Goal: Task Accomplishment & Management: Manage account settings

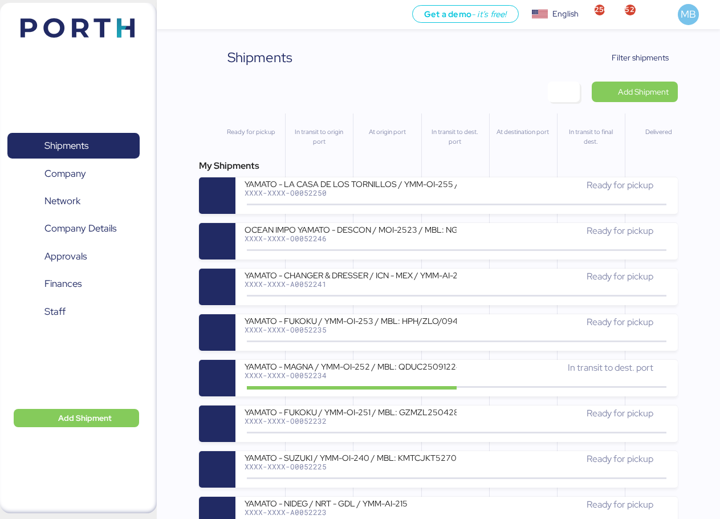
click at [663, 56] on span "Filter shipments" at bounding box center [640, 58] width 57 height 14
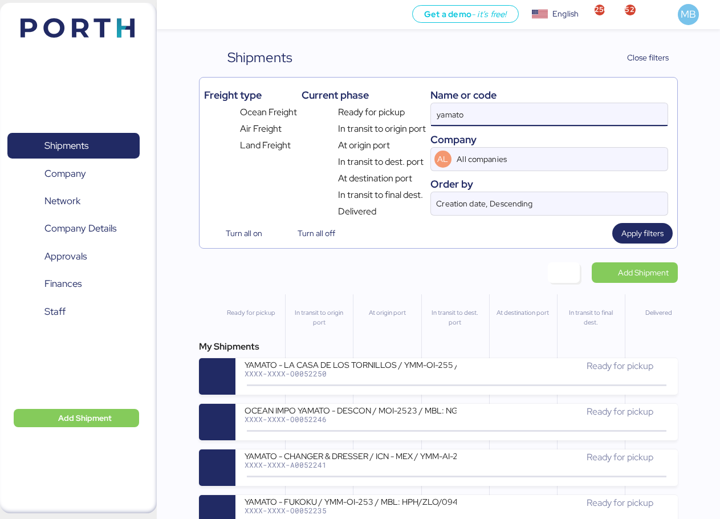
drag, startPoint x: 530, startPoint y: 109, endPoint x: 382, endPoint y: 104, distance: 147.8
click at [382, 104] on div "Freight type Ocean Freight Air Freight Land Freight Current phase Ready for pic…" at bounding box center [438, 150] width 469 height 136
paste input "O0052083"
type input "O0052083"
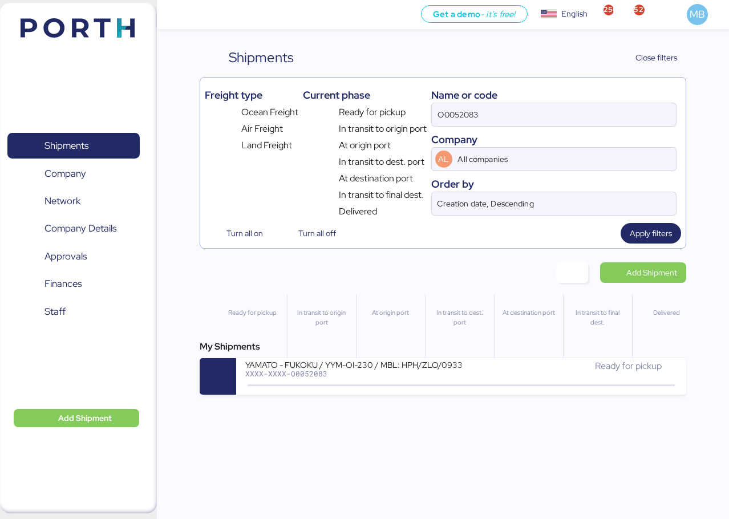
click at [455, 369] on div "YAMATO - FUKOKU / YYM-OI-230 / MBL: HPH/ZLO/09337 / HBL: YLVHS5082814 / LCL" at bounding box center [353, 364] width 216 height 10
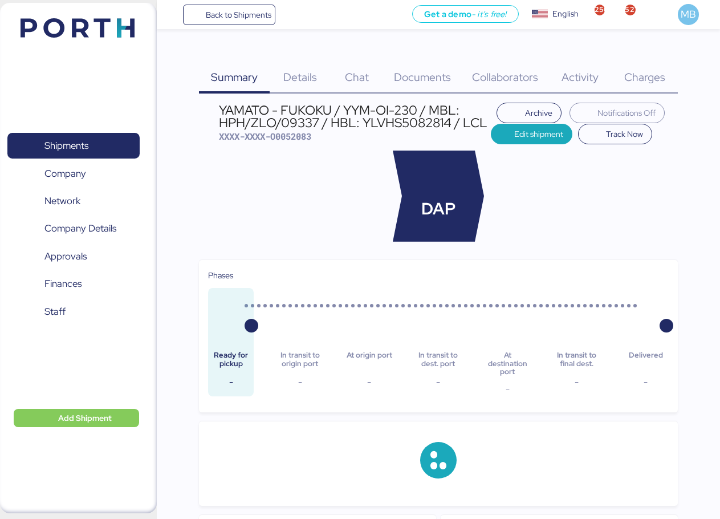
click at [646, 71] on span "Charges" at bounding box center [644, 77] width 41 height 15
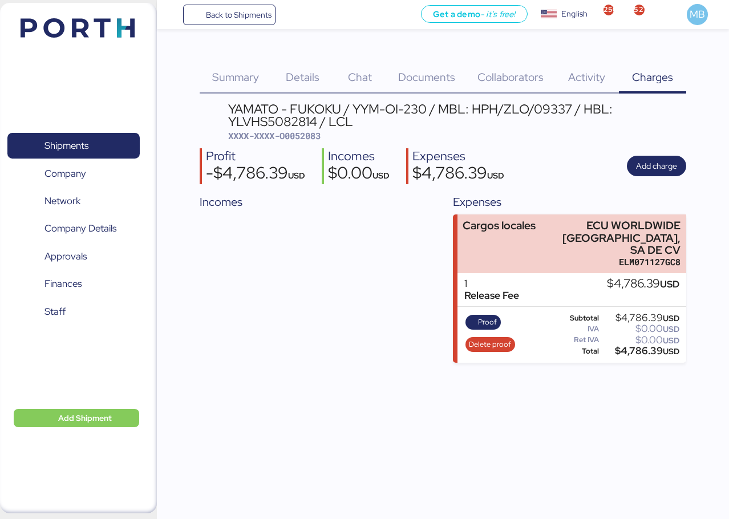
click at [701, 104] on div "Summary 0 Details 0 Chat 0 Documents 0 Collaborators 0 Activity 0 Charges 0 YAM…" at bounding box center [364, 181] width 729 height 363
click at [666, 163] on span "Add charge" at bounding box center [656, 166] width 41 height 14
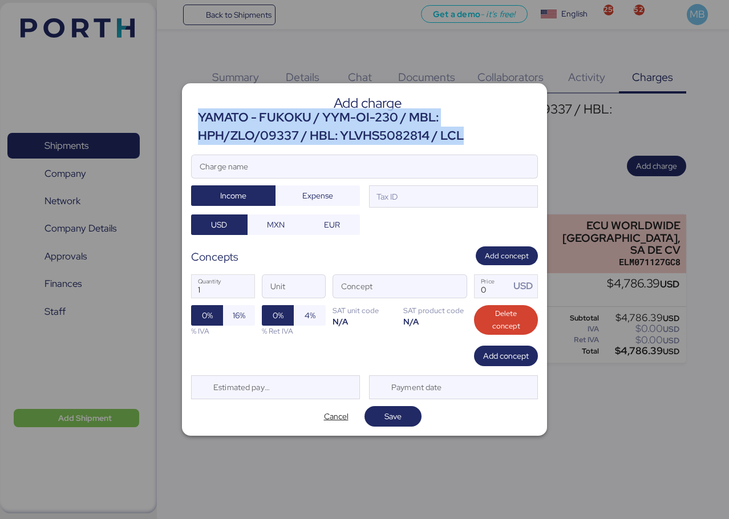
drag, startPoint x: 472, startPoint y: 134, endPoint x: 200, endPoint y: 115, distance: 273.2
click at [200, 115] on div "YAMATO - FUKOKU / YYM-OI-230 / MBL: HPH/ZLO/09337 / HBL: YLVHS5082814 / LCL" at bounding box center [368, 126] width 340 height 37
copy div "YAMATO - FUKOKU / YYM-OI-230 / MBL: HPH/ZLO/09337 / HBL: YLVHS5082814 / LCL"
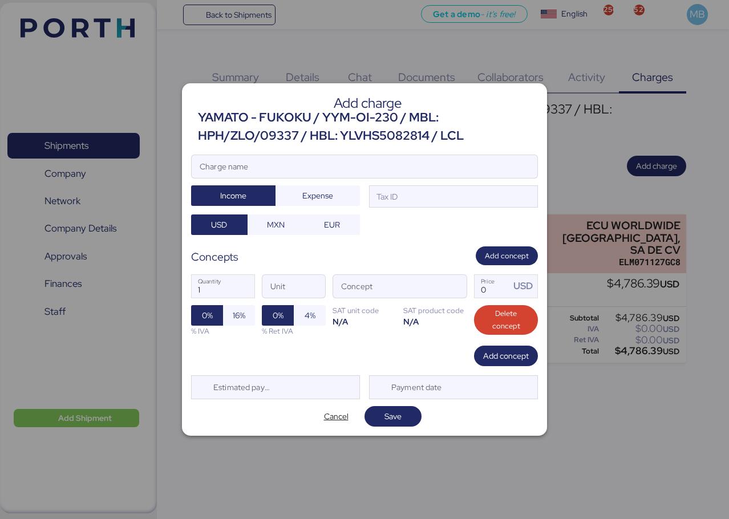
click at [302, 167] on input "Charge name" at bounding box center [365, 166] width 346 height 23
paste input "YAMATO - FUKOKU / YYM-OI-230 / MBL: HPH/ZLO/09337 / HBL: YLVHS5082814 / LCL"
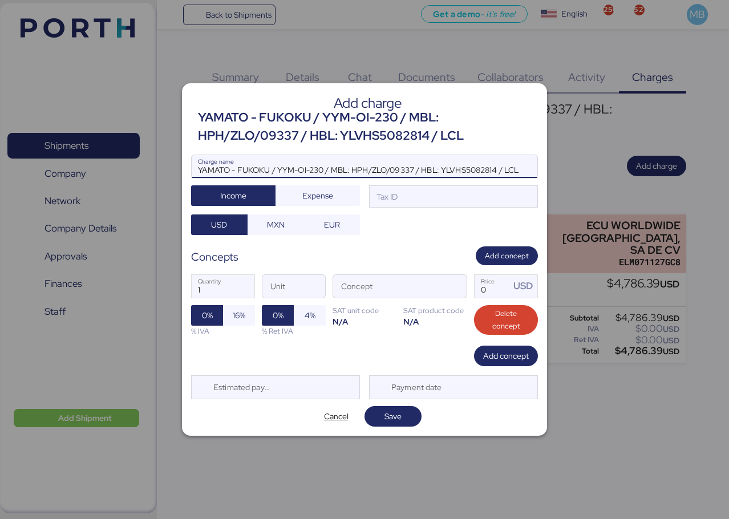
type input "YAMATO - FUKOKU / YYM-OI-230 / MBL: HPH/ZLO/09337 / HBL: YLVHS5082814 / LCL"
click at [418, 196] on div "Tax ID" at bounding box center [453, 196] width 169 height 23
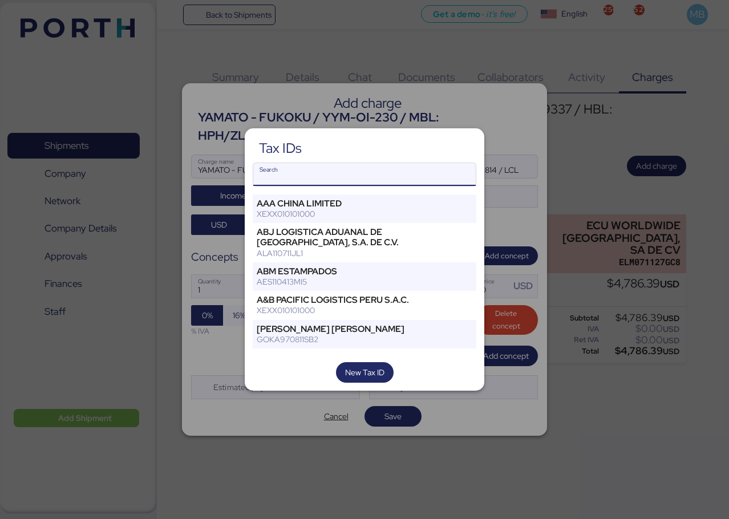
click at [346, 177] on input "Search" at bounding box center [364, 174] width 222 height 23
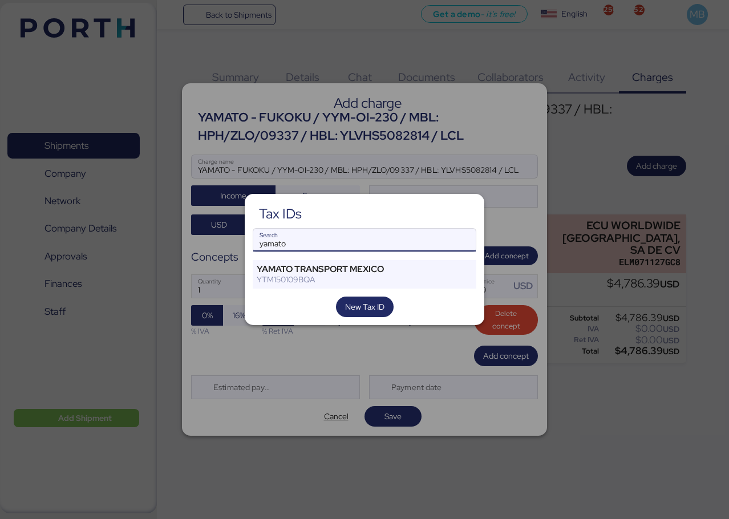
type input "yamato"
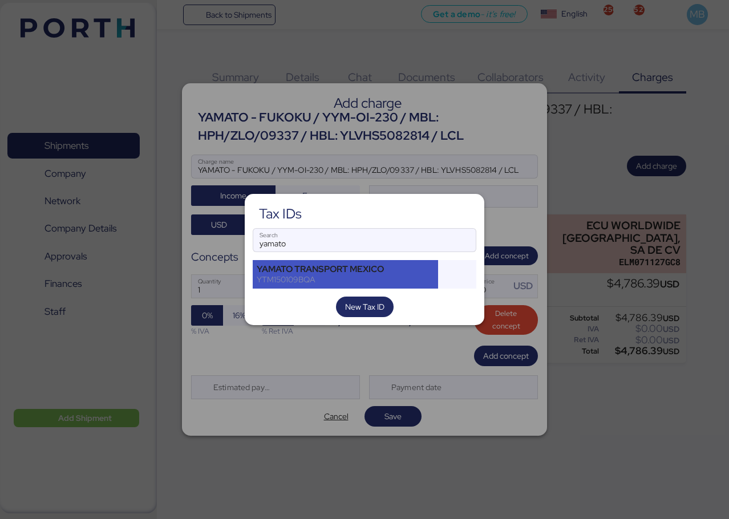
click at [316, 261] on div "YAMATO TRANSPORT MEXICO YTM150109BQA" at bounding box center [345, 274] width 185 height 29
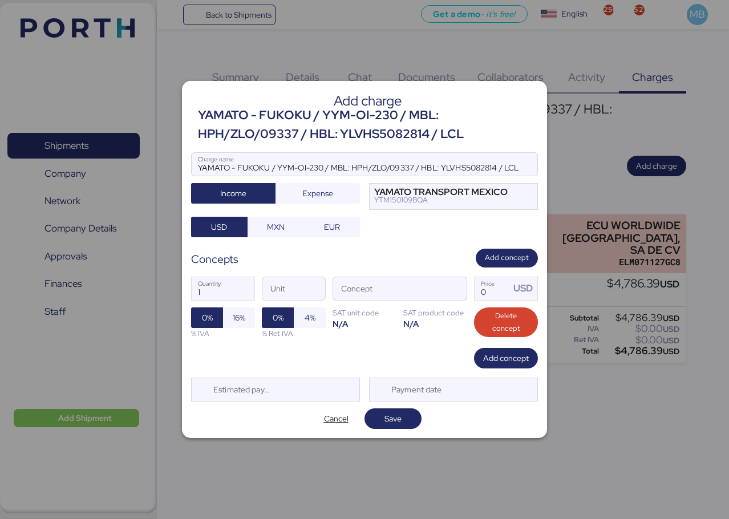
click at [457, 292] on span "button" at bounding box center [455, 291] width 24 height 24
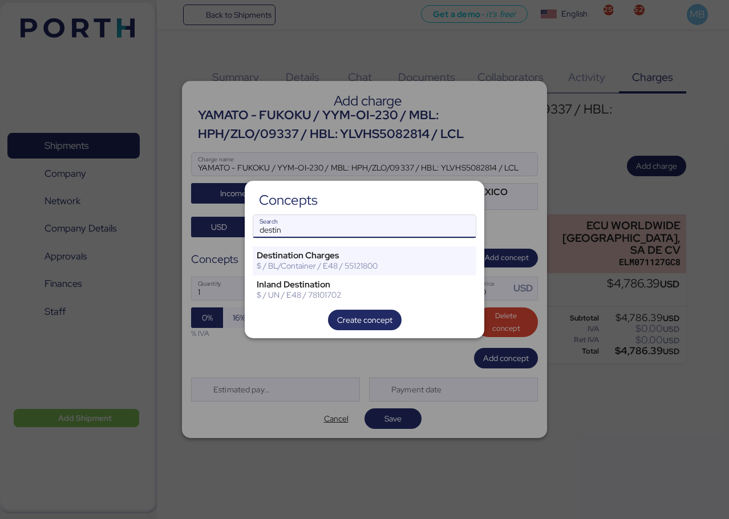
type input "destin"
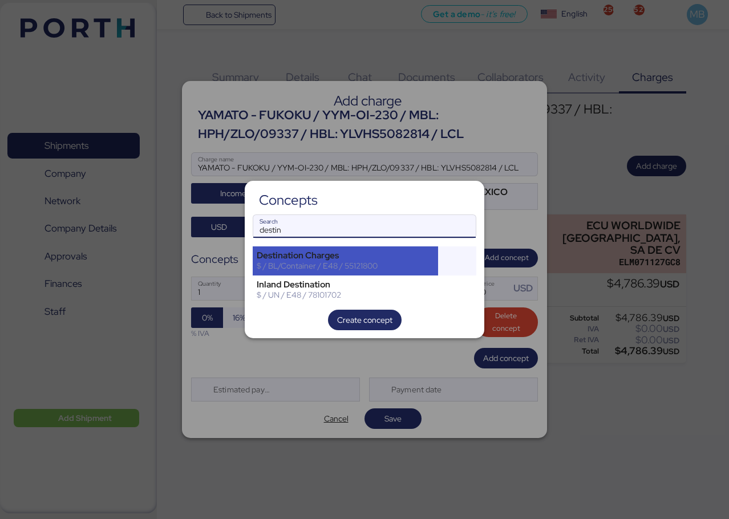
click at [332, 251] on div "Destination Charges" at bounding box center [345, 255] width 177 height 10
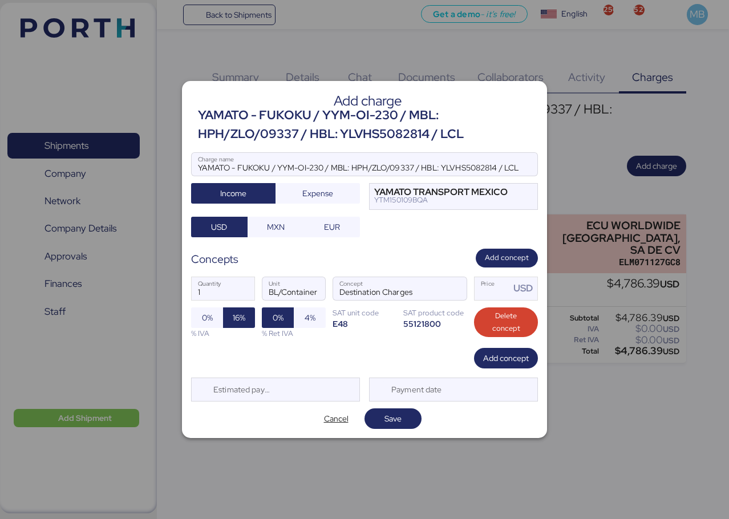
click at [485, 291] on input "Price USD" at bounding box center [491, 288] width 35 height 23
type input "4816.39"
click at [527, 357] on span "Add concept" at bounding box center [506, 358] width 46 height 14
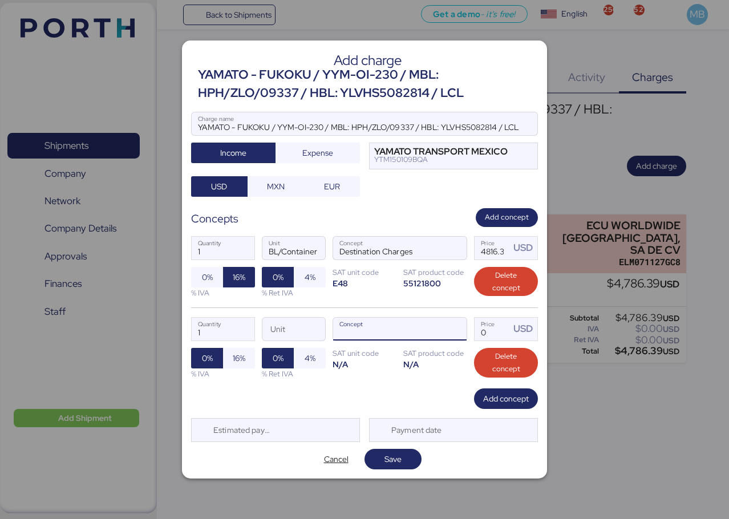
click at [457, 331] on span "button" at bounding box center [455, 332] width 24 height 24
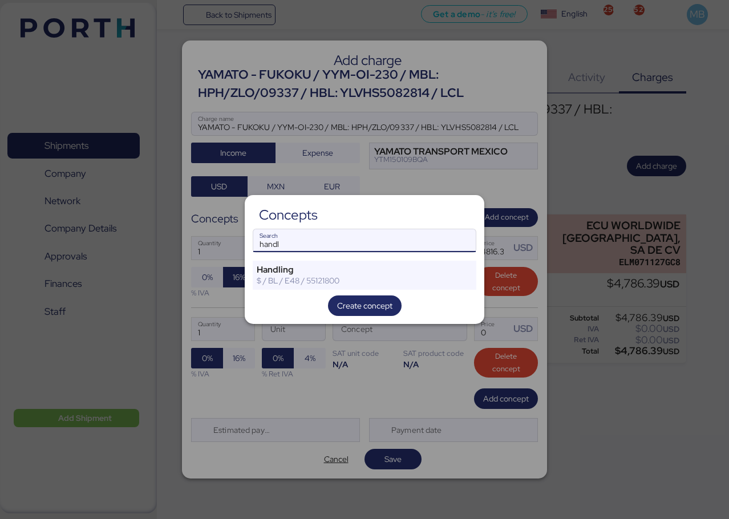
type input "handl"
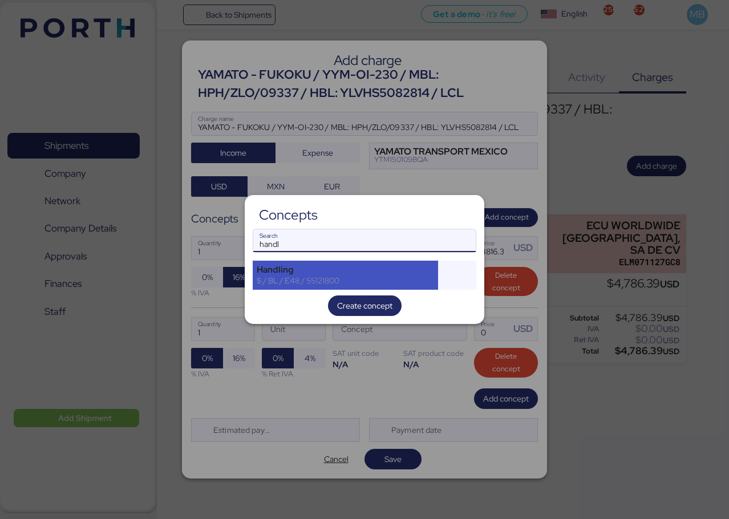
click at [295, 277] on div "$ / BL / E48 / 55121800" at bounding box center [345, 280] width 177 height 10
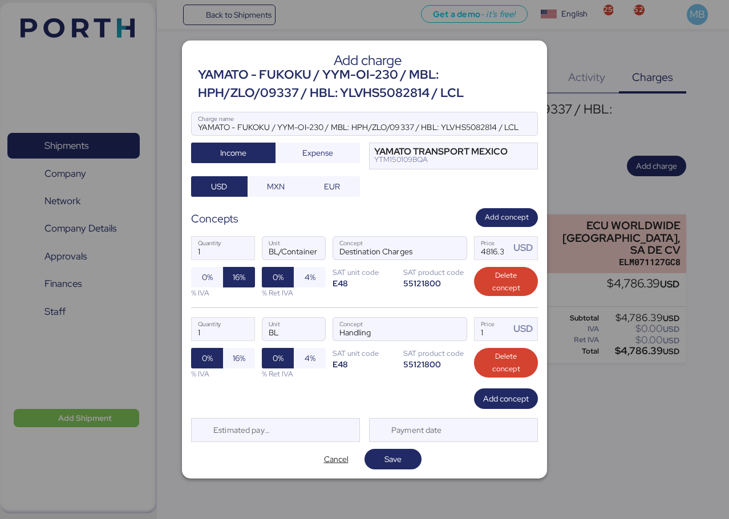
click at [236, 354] on span "16%" at bounding box center [239, 358] width 13 height 14
drag, startPoint x: 494, startPoint y: 331, endPoint x: 450, endPoint y: 327, distance: 44.7
click at [450, 327] on div "1 Quantity BL Unit Handling Concept 1 Price USD 0% 16% % IVA 0% 4% % Ret IVA SA…" at bounding box center [364, 347] width 347 height 81
type input "36"
click at [508, 403] on span "Add concept" at bounding box center [506, 399] width 46 height 14
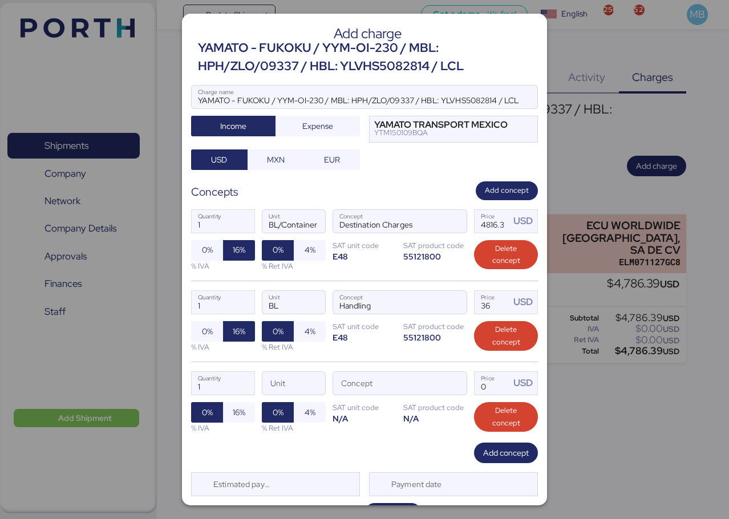
click at [445, 386] on span "button" at bounding box center [455, 386] width 24 height 24
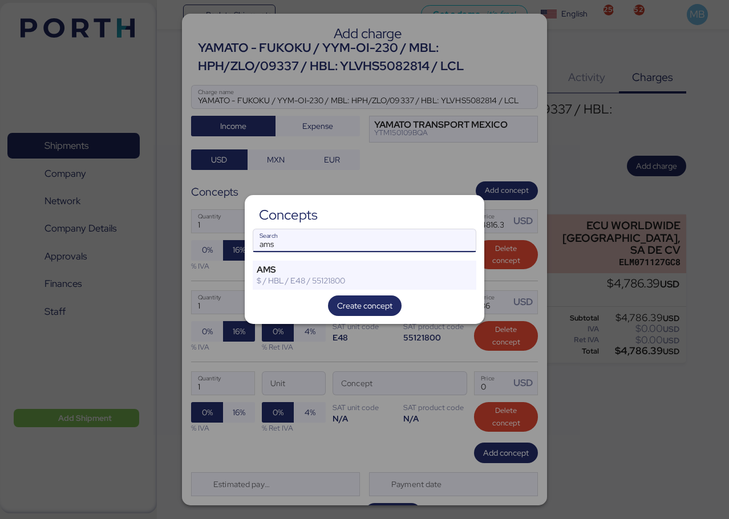
type input "ams"
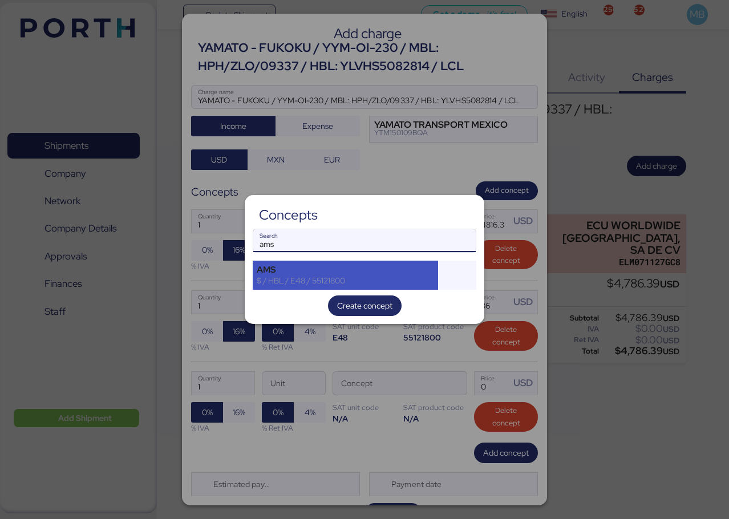
click at [308, 271] on div "AMS" at bounding box center [345, 270] width 177 height 10
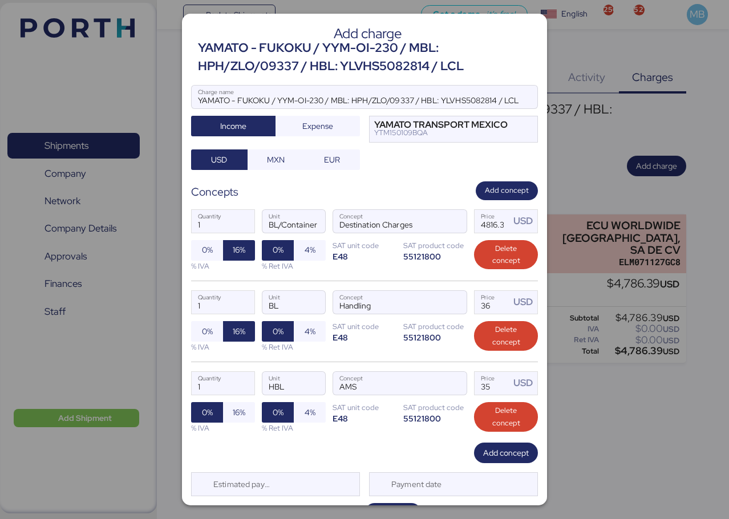
click at [240, 414] on span "16%" at bounding box center [239, 412] width 13 height 14
drag, startPoint x: 490, startPoint y: 386, endPoint x: 443, endPoint y: 379, distance: 47.7
click at [443, 379] on div "1 Quantity HBL Unit AMS Concept 35 Price USD 0% 16% % IVA 0% 4% % Ret IVA SAT u…" at bounding box center [364, 402] width 347 height 81
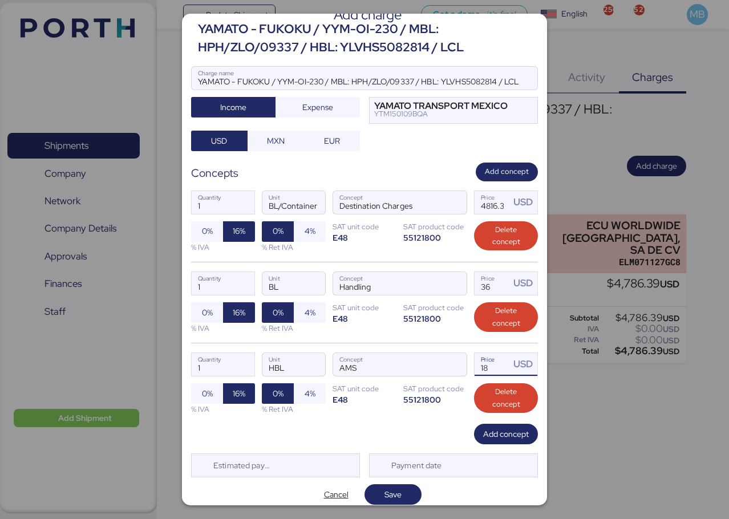
scroll to position [27, 0]
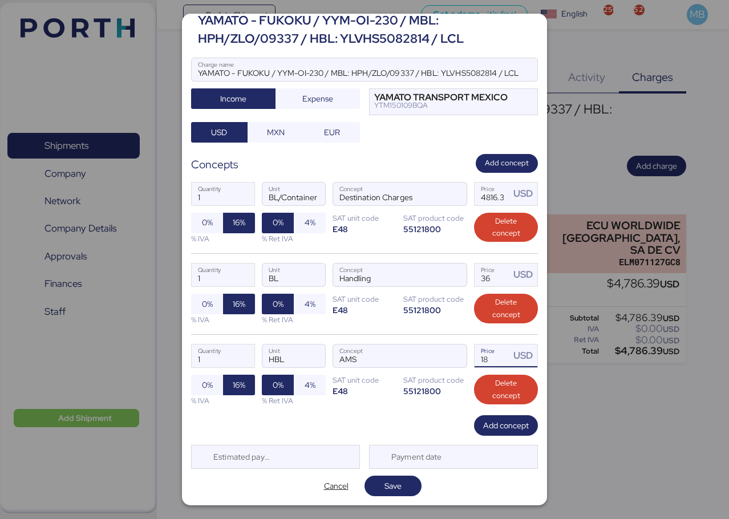
type input "18"
click at [392, 486] on span "Save" at bounding box center [392, 486] width 17 height 14
